Goal: Information Seeking & Learning: Learn about a topic

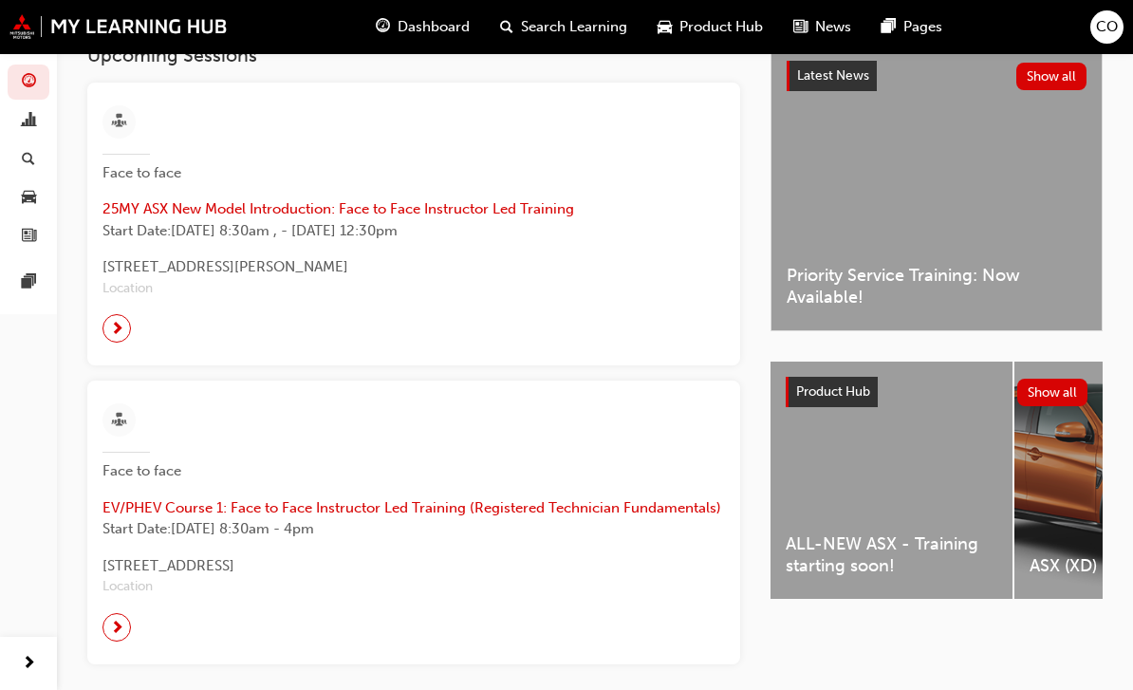
scroll to position [437, 0]
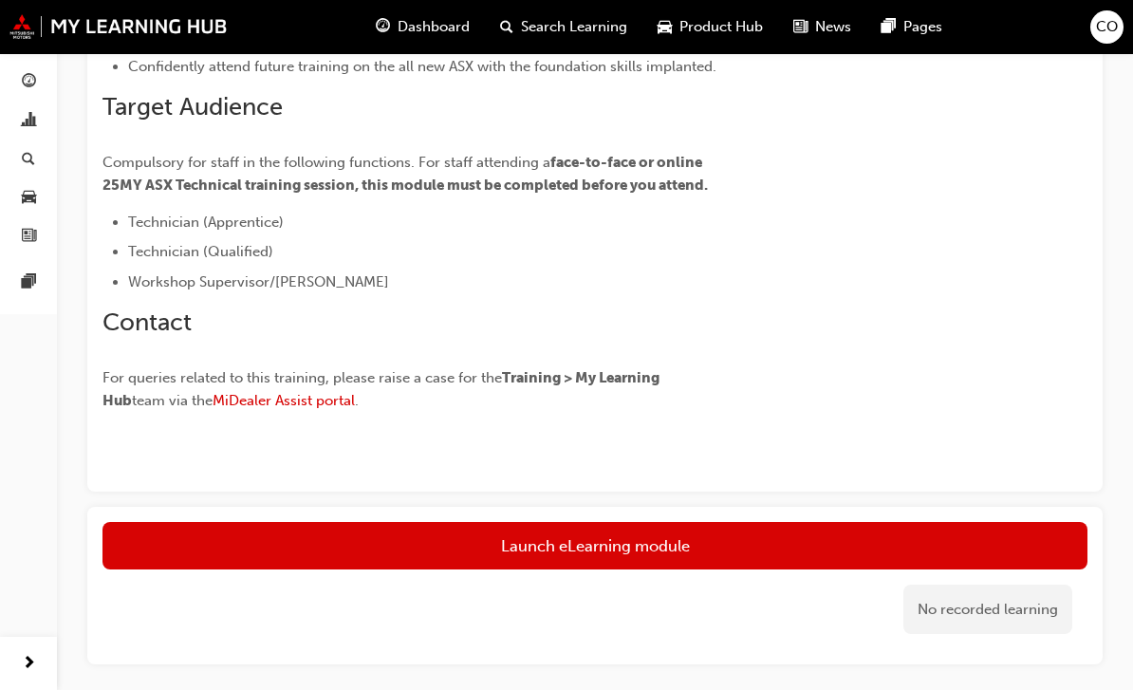
scroll to position [526, 0]
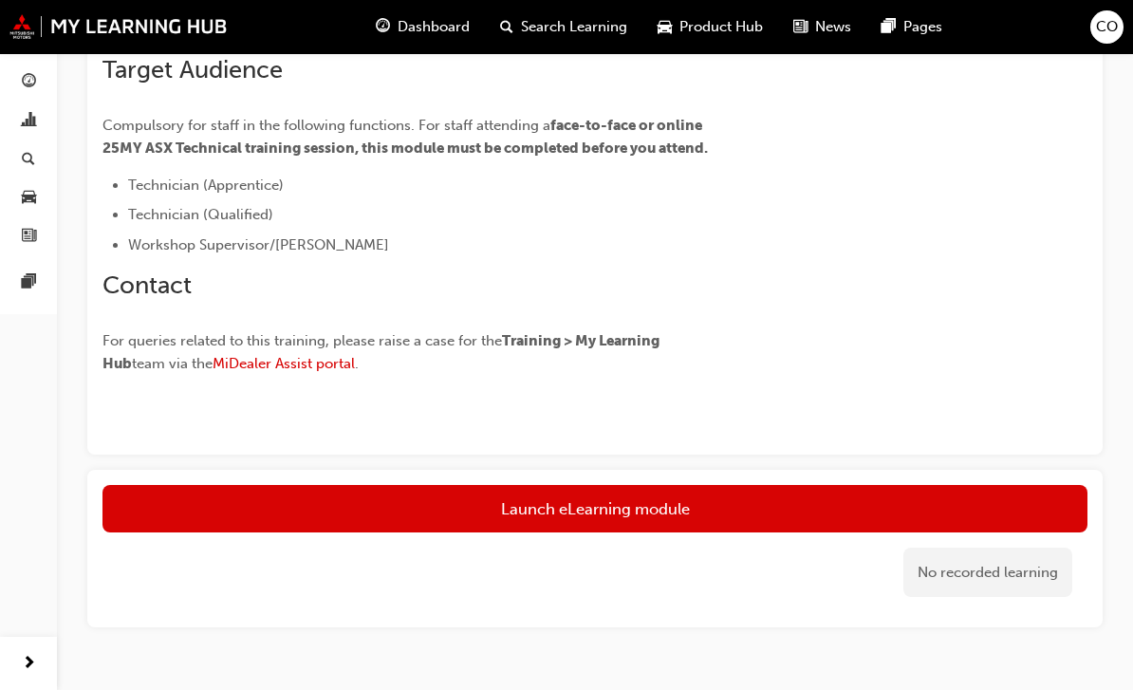
click at [616, 520] on link "Launch eLearning module" at bounding box center [594, 508] width 985 height 47
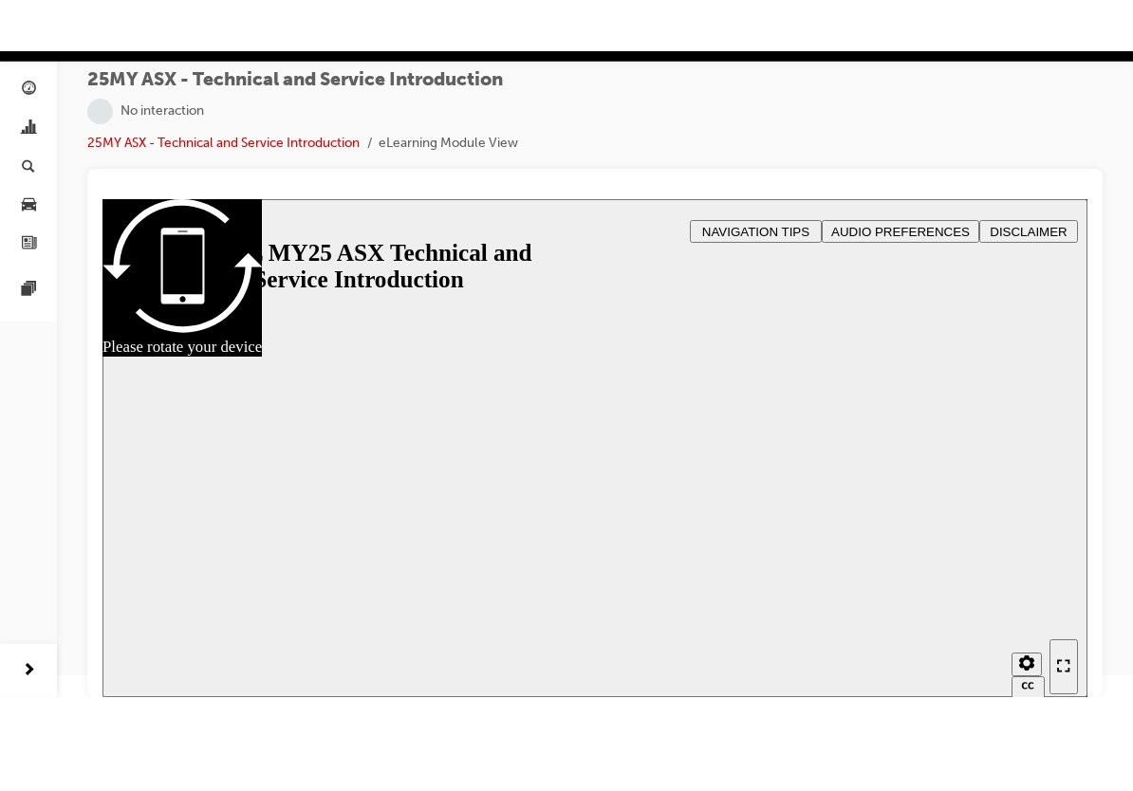
scroll to position [20, 0]
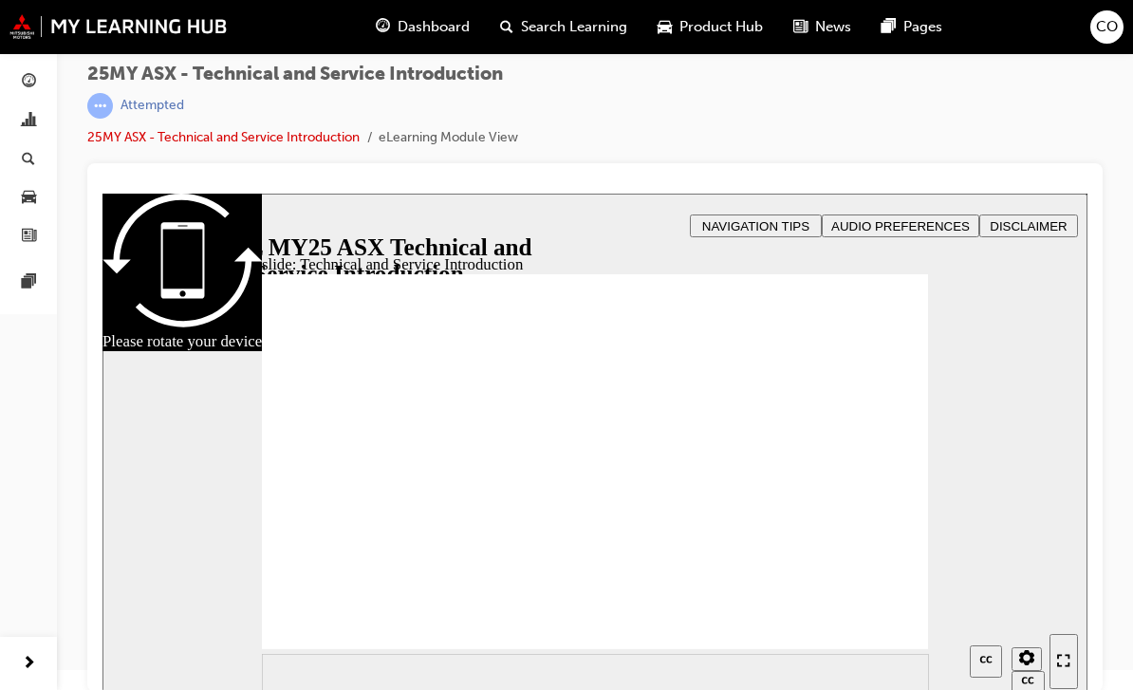
click at [1065, 661] on icon "Enter full-screen (Ctrl+Alt+F)" at bounding box center [1063, 660] width 13 height 13
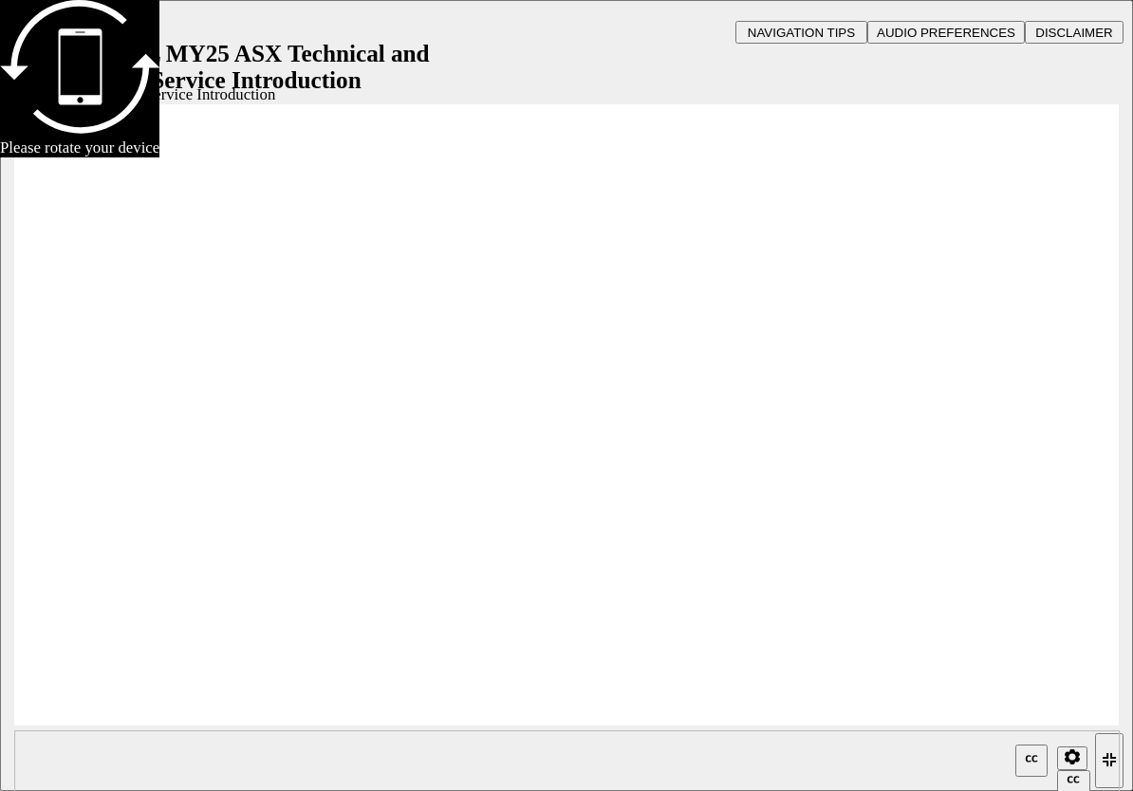
scroll to position [0, 0]
click at [968, 27] on span "AUDIO PREFERENCES" at bounding box center [946, 33] width 139 height 14
click at [66, 689] on section "2 1.75 1.5 1.25 Normal 0.75 0.5 0.25" at bounding box center [566, 761] width 1133 height 62
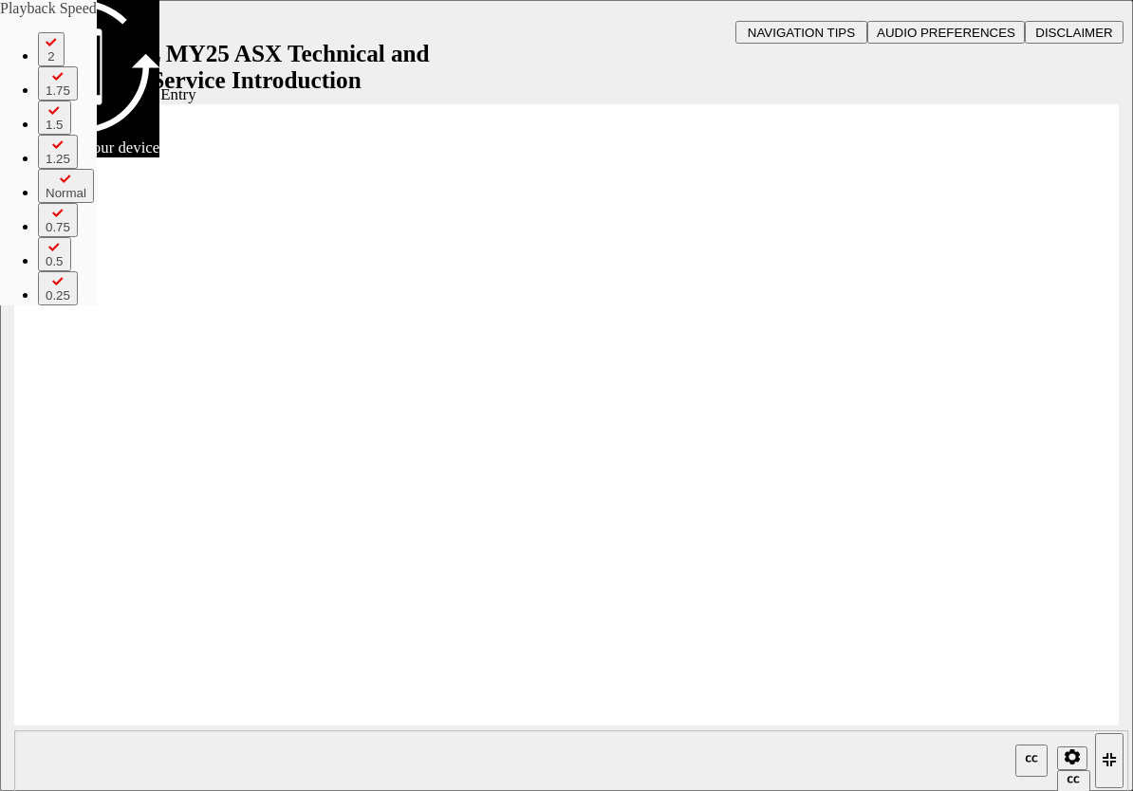
type input "21"
type input "17"
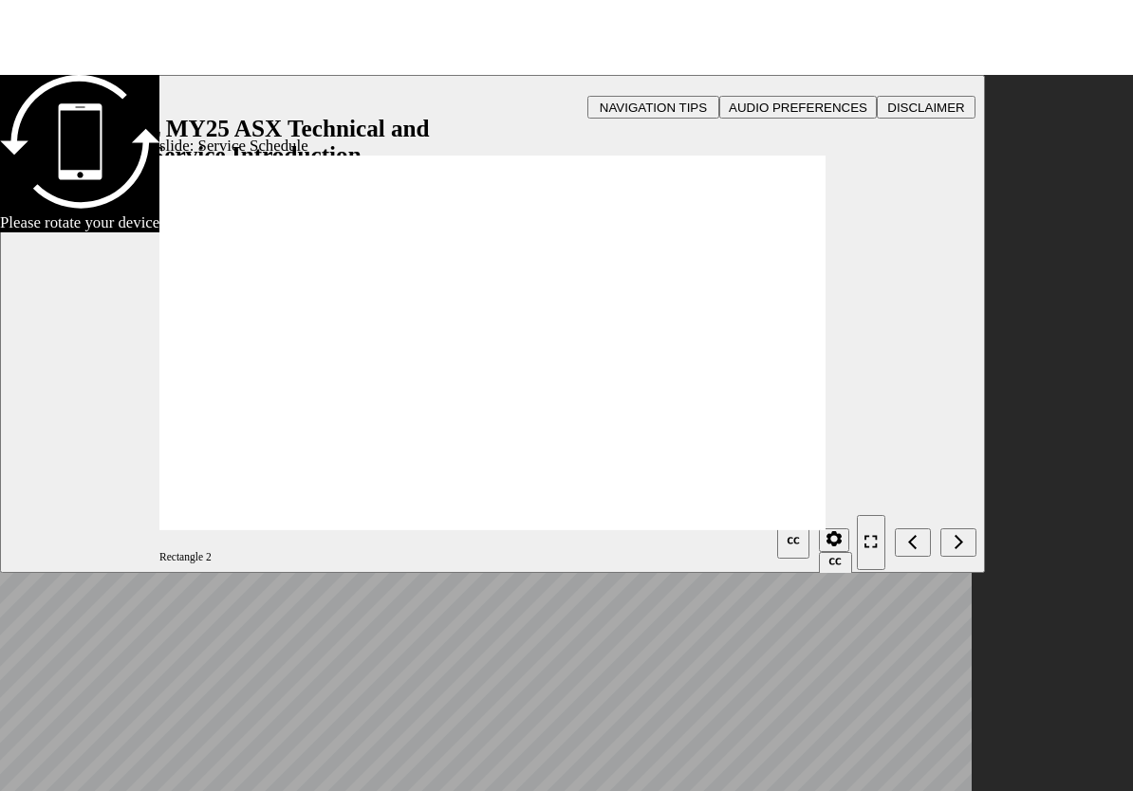
scroll to position [12, 0]
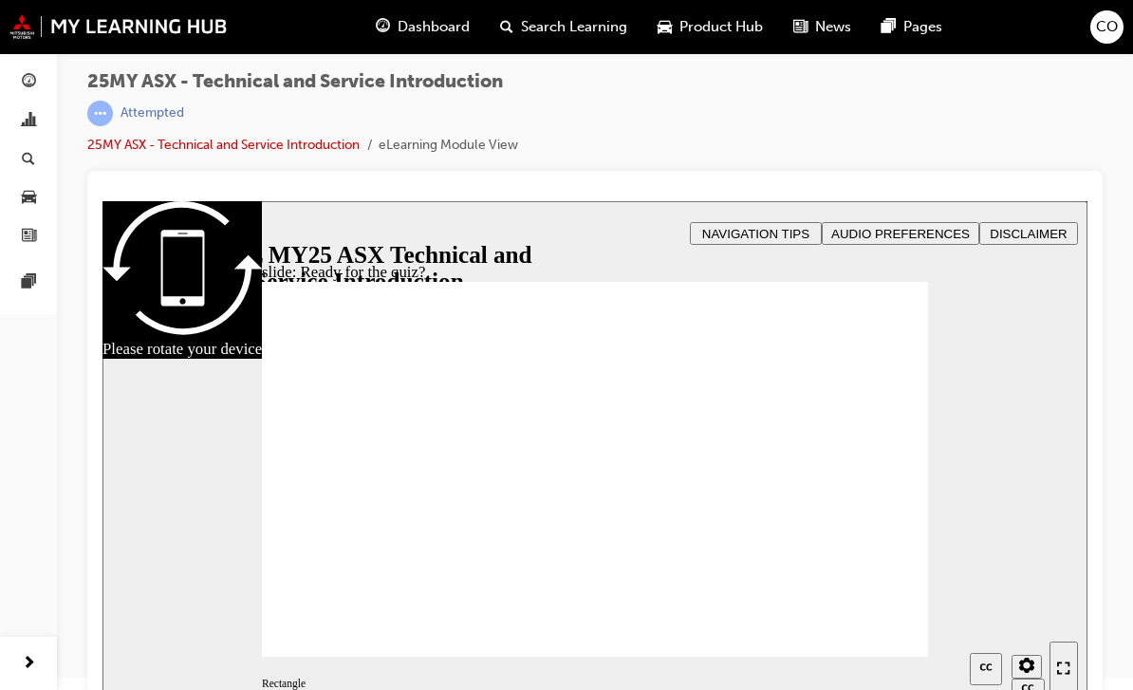
click at [1068, 662] on icon "Enter full-screen (Ctrl+Alt+F)" at bounding box center [1063, 667] width 13 height 13
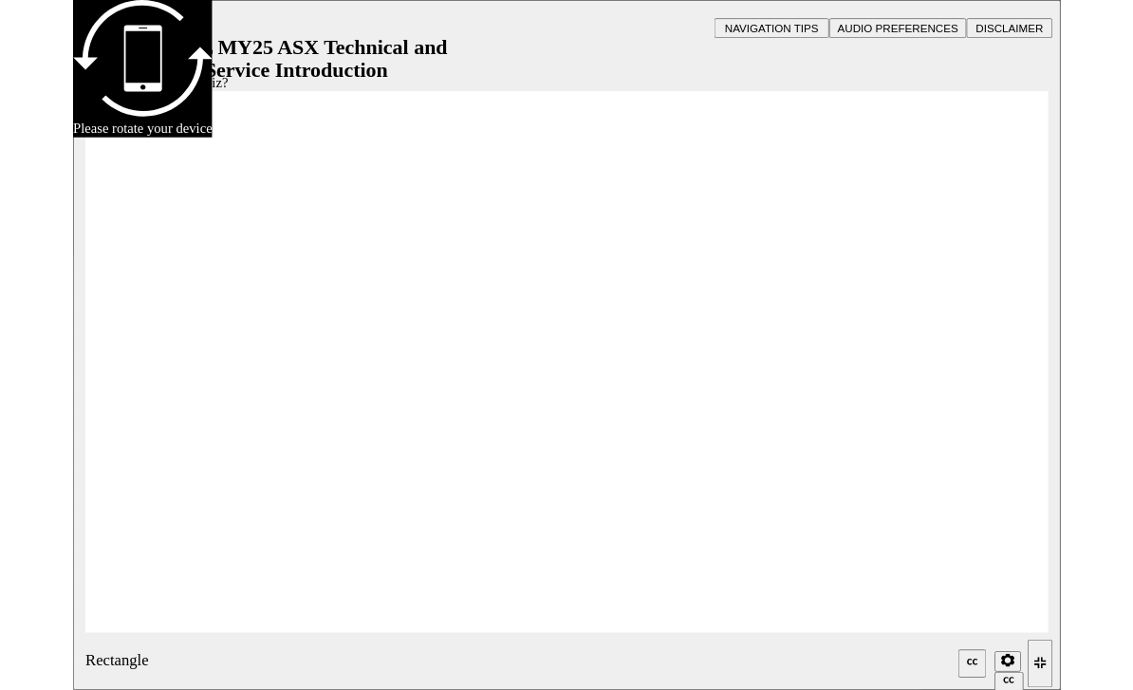
scroll to position [0, 0]
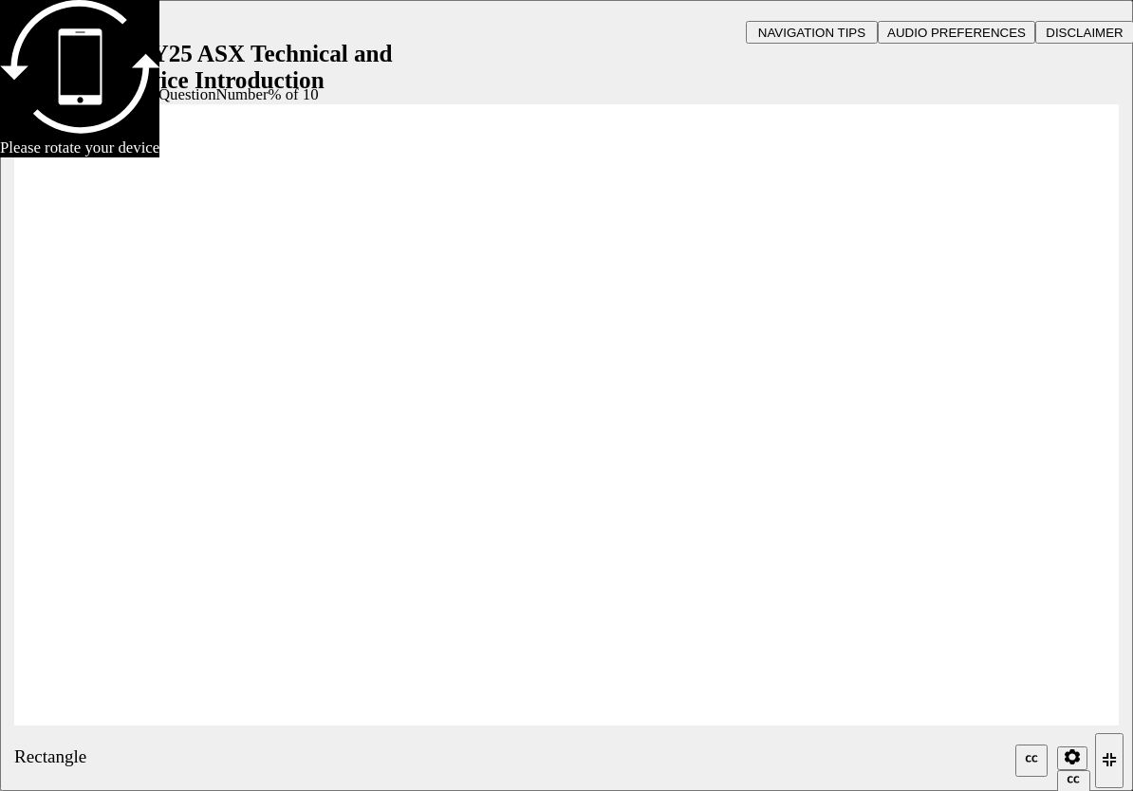
radio input "true"
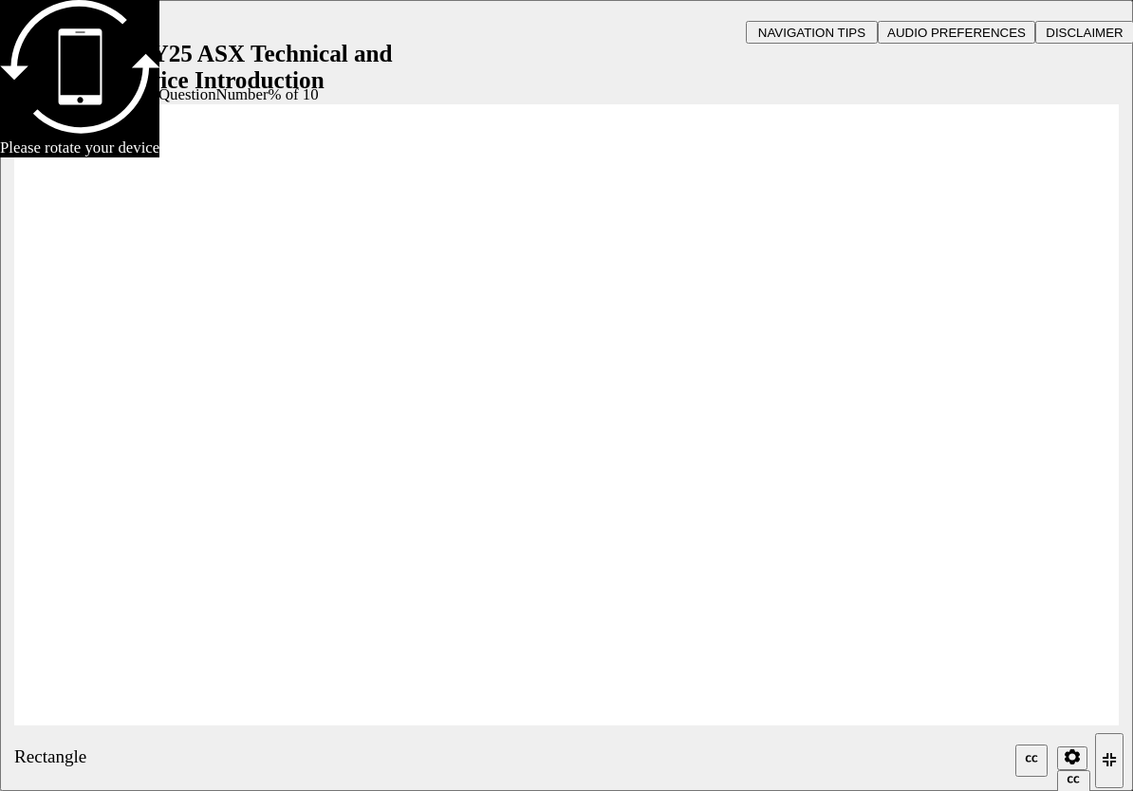
radio input "true"
